Goal: Information Seeking & Learning: Learn about a topic

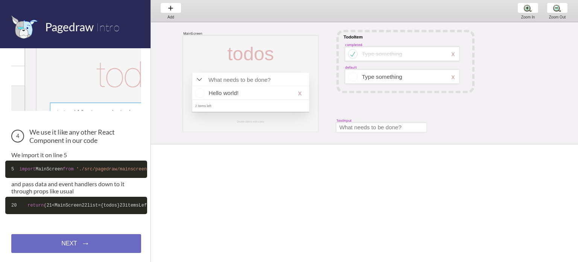
scroll to position [328, 0]
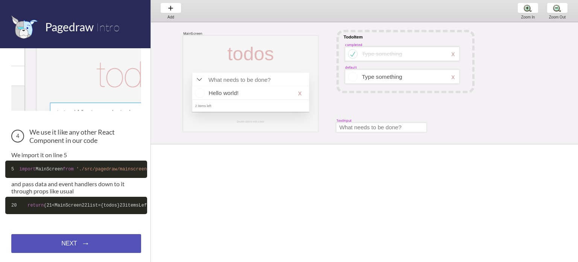
click at [52, 243] on div "NEXT → NEXT → NEXT →" at bounding box center [76, 243] width 130 height 19
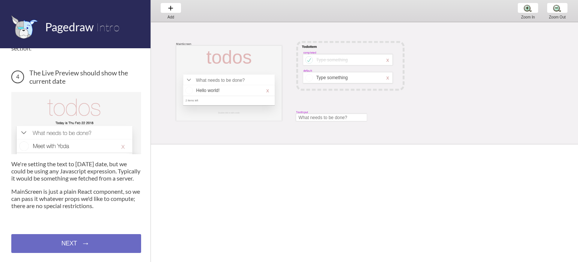
scroll to position [464, 0]
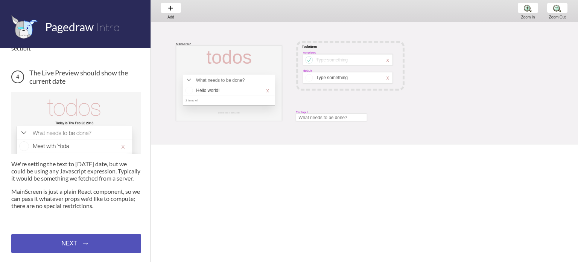
click at [77, 243] on div "NEXT → NEXT → NEXT →" at bounding box center [76, 243] width 130 height 19
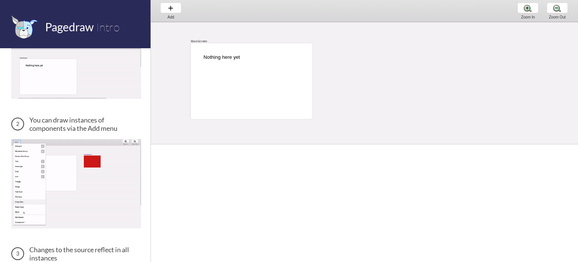
scroll to position [113, 0]
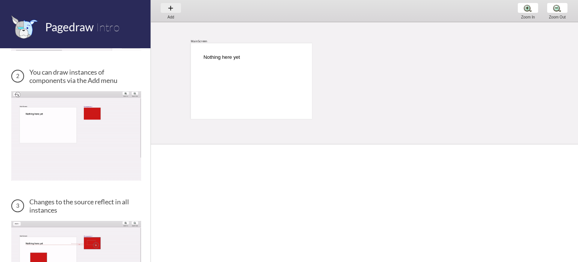
click at [172, 10] on div "Add Add Add" at bounding box center [171, 10] width 29 height 21
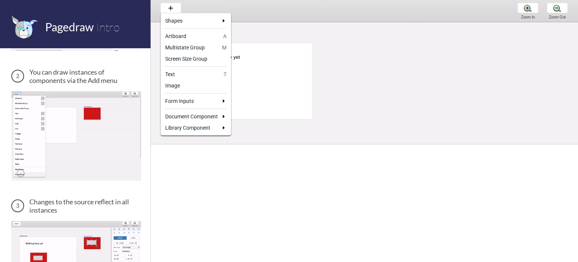
click at [421, 6] on div at bounding box center [289, 131] width 578 height 262
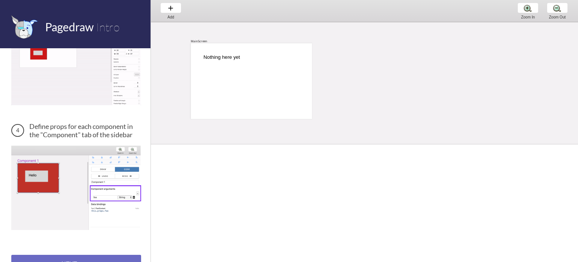
scroll to position [327, 0]
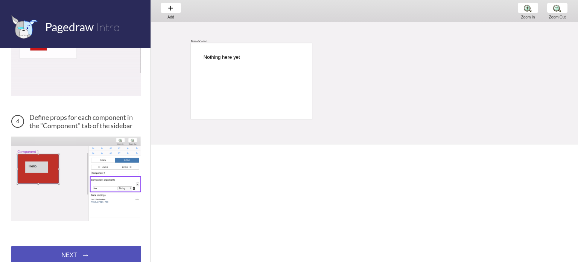
click at [101, 246] on div "NEXT → NEXT → NEXT →" at bounding box center [76, 255] width 130 height 19
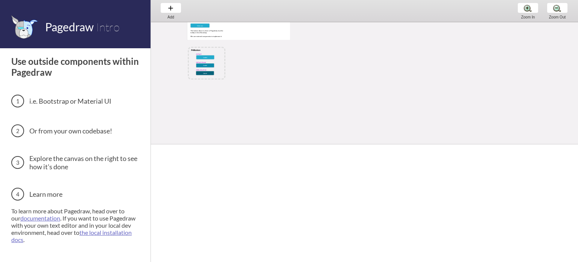
scroll to position [72, 0]
click at [110, 232] on link "the local installation docs" at bounding box center [71, 236] width 120 height 14
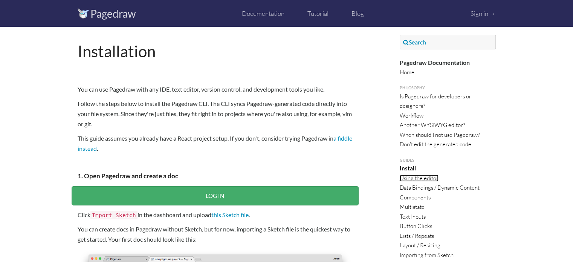
click at [410, 177] on link "Using the editor" at bounding box center [419, 177] width 39 height 7
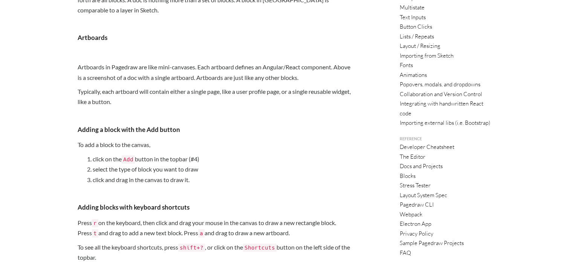
scroll to position [201, 0]
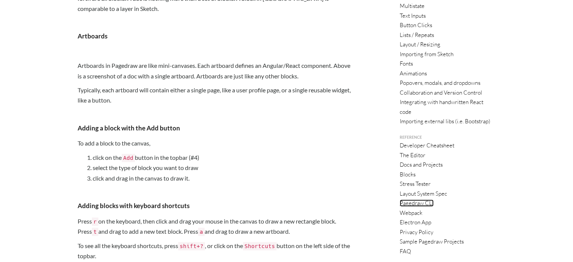
click at [416, 200] on link "Pagedraw CLI" at bounding box center [417, 202] width 34 height 7
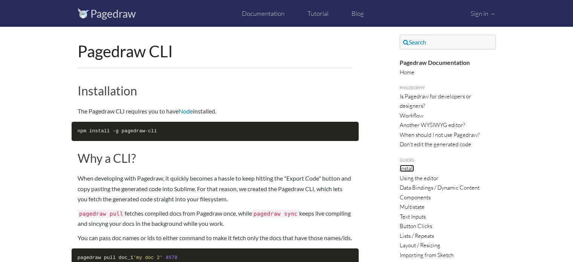
click at [409, 169] on link "Install" at bounding box center [407, 168] width 14 height 7
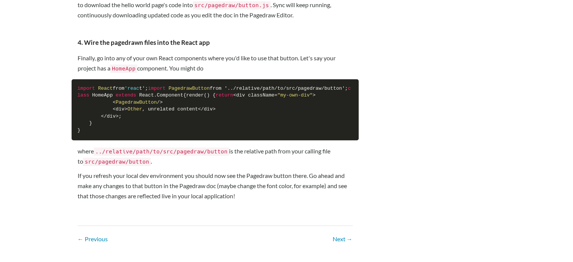
scroll to position [825, 0]
click at [342, 242] on div "Next →" at bounding box center [343, 238] width 20 height 10
click at [336, 239] on link "Next →" at bounding box center [343, 238] width 20 height 7
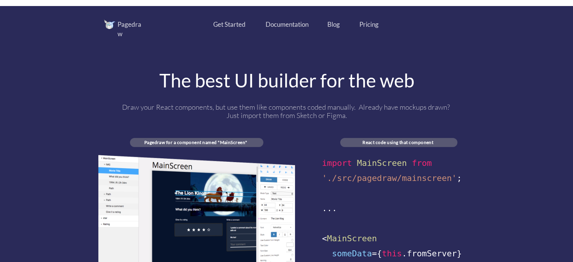
click at [368, 24] on div "Pricing" at bounding box center [368, 25] width 19 height 10
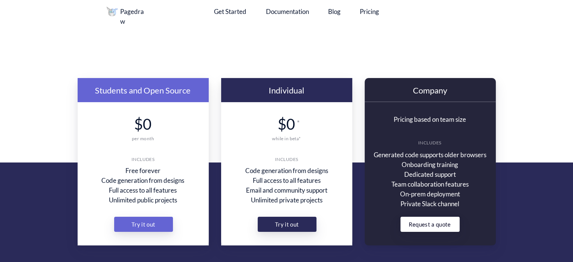
click at [279, 13] on div "Documentation" at bounding box center [287, 12] width 43 height 10
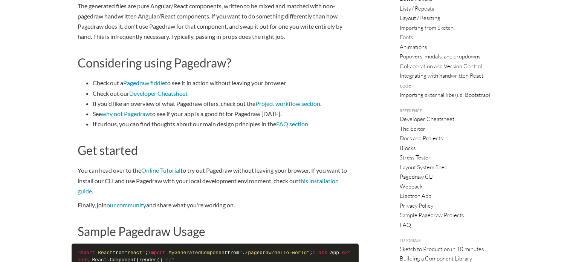
scroll to position [251, 0]
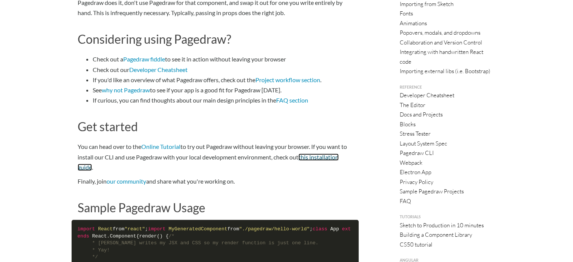
click at [328, 156] on link "this installation guide" at bounding box center [208, 161] width 261 height 17
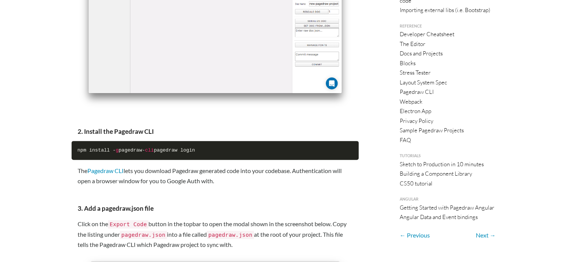
scroll to position [314, 0]
